Goal: Task Accomplishment & Management: Manage account settings

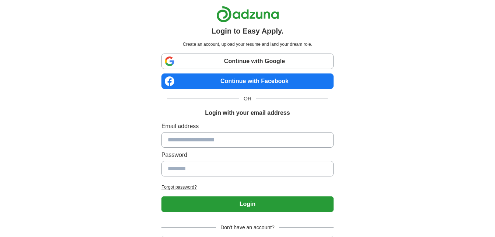
click at [239, 79] on link "Continue with Facebook" at bounding box center [248, 80] width 172 height 15
click at [240, 82] on link "Continue with Facebook" at bounding box center [248, 80] width 172 height 15
click at [256, 82] on link "Continue with Facebook" at bounding box center [248, 80] width 172 height 15
click at [234, 81] on link "Continue with Facebook" at bounding box center [248, 80] width 172 height 15
click at [235, 80] on link "Continue with Facebook" at bounding box center [248, 80] width 172 height 15
